Goal: Transaction & Acquisition: Purchase product/service

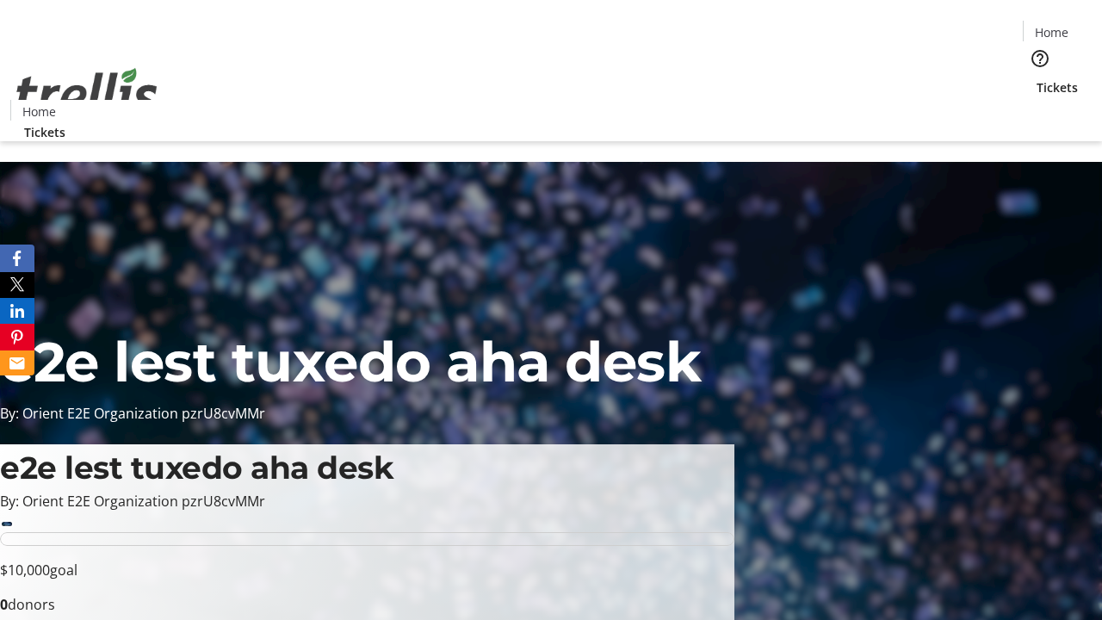
click at [1037, 78] on span "Tickets" at bounding box center [1057, 87] width 41 height 18
